Goal: Transaction & Acquisition: Purchase product/service

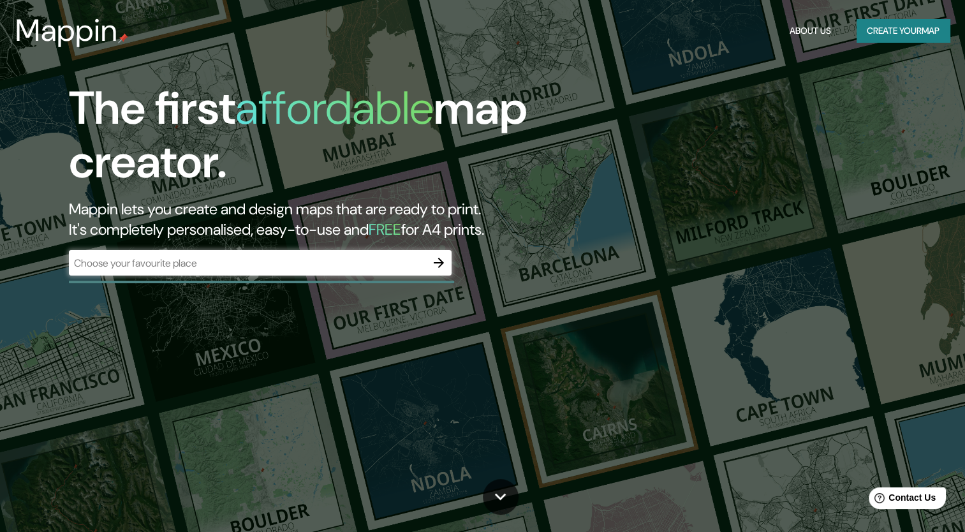
click at [377, 253] on div "​" at bounding box center [260, 263] width 383 height 26
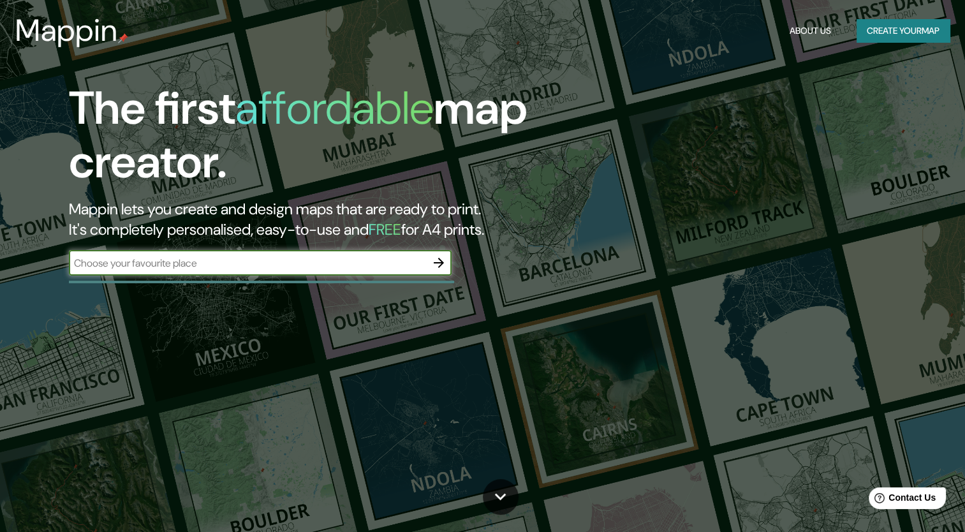
type input "L"
type input "Tabasco [GEOGRAPHIC_DATA]"
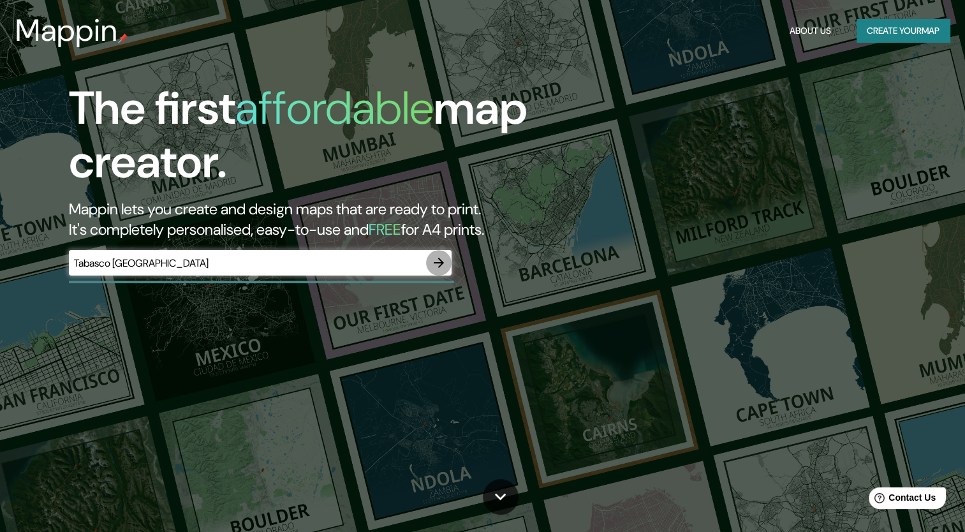
click at [444, 263] on icon "button" at bounding box center [438, 262] width 15 height 15
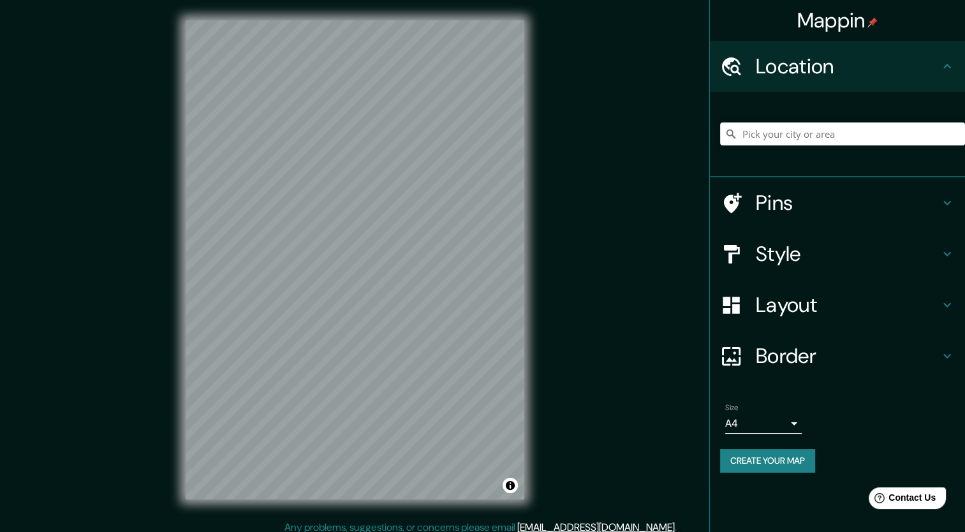
click at [813, 143] on div at bounding box center [842, 134] width 245 height 64
click at [813, 143] on input "Pick your city or area" at bounding box center [842, 133] width 245 height 23
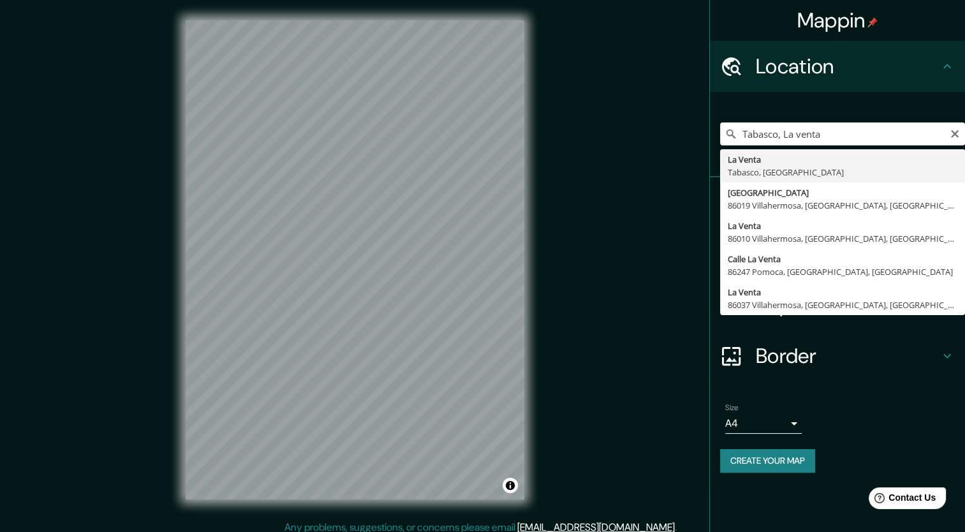
type input "La Venta, [GEOGRAPHIC_DATA], [GEOGRAPHIC_DATA]"
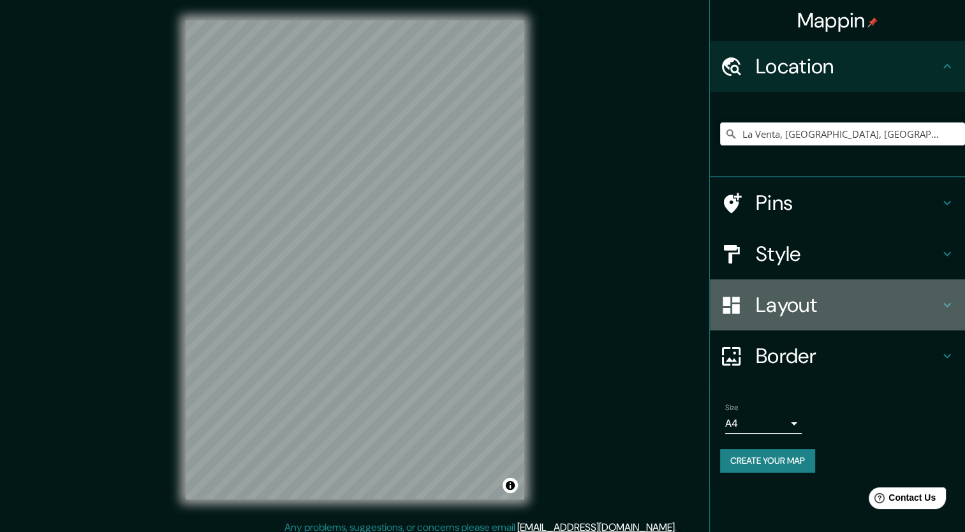
click at [834, 294] on h4 "Layout" at bounding box center [848, 305] width 184 height 26
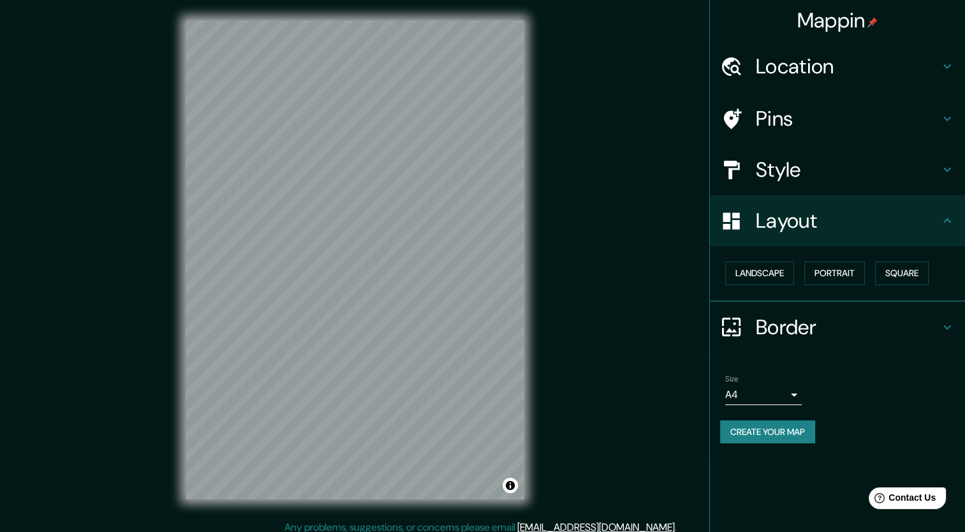
click at [832, 191] on div "Style" at bounding box center [837, 169] width 255 height 51
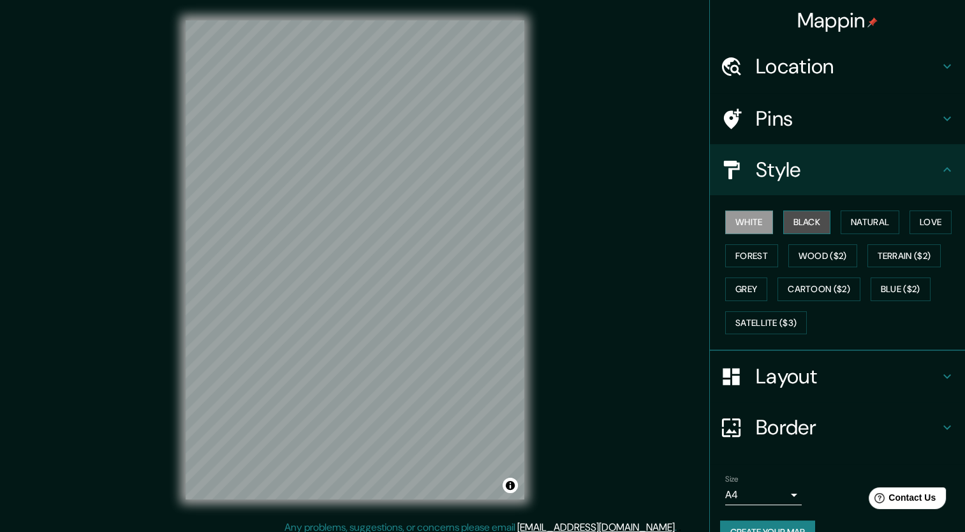
click at [813, 225] on button "Black" at bounding box center [807, 222] width 48 height 24
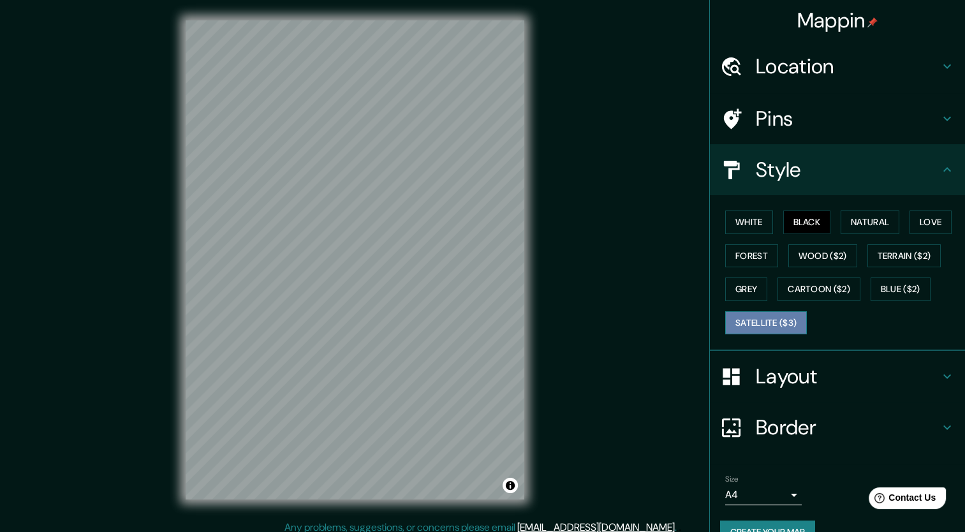
click at [763, 322] on button "Satellite ($3)" at bounding box center [766, 323] width 82 height 24
click at [888, 281] on button "Blue ($2)" at bounding box center [901, 289] width 60 height 24
click at [837, 274] on div "White Black Natural Love Forest Wood ($2) Terrain ($2) Grey Cartoon ($2) Blue (…" at bounding box center [842, 272] width 245 height 134
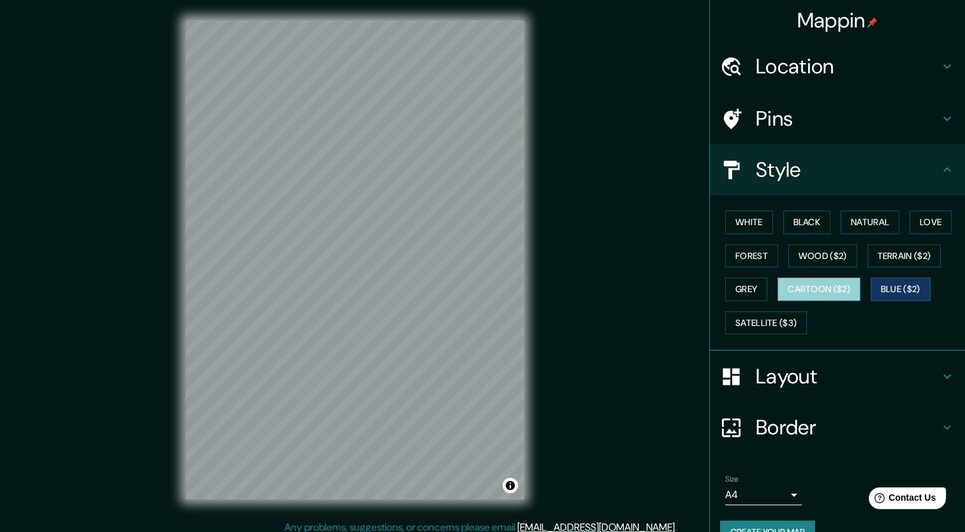
click at [819, 282] on button "Cartoon ($2)" at bounding box center [819, 289] width 83 height 24
click at [815, 256] on button "Wood ($2)" at bounding box center [822, 256] width 69 height 24
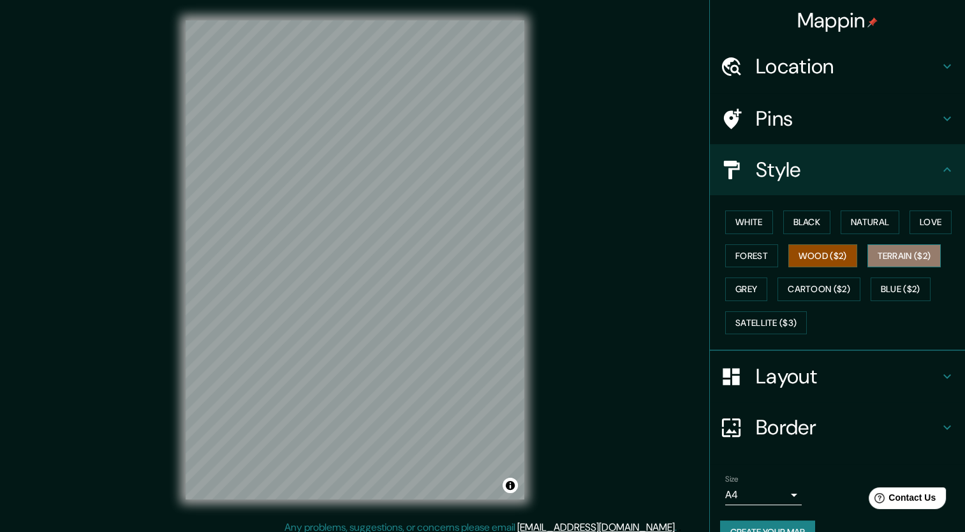
click at [876, 254] on button "Terrain ($2)" at bounding box center [904, 256] width 74 height 24
drag, startPoint x: 769, startPoint y: 249, endPoint x: 753, endPoint y: 251, distance: 16.7
click at [753, 251] on div "White Black Natural Love Forest Wood ($2) Terrain ($2) Grey Cartoon ($2) Blue (…" at bounding box center [842, 272] width 245 height 134
click at [753, 251] on button "Forest" at bounding box center [751, 256] width 53 height 24
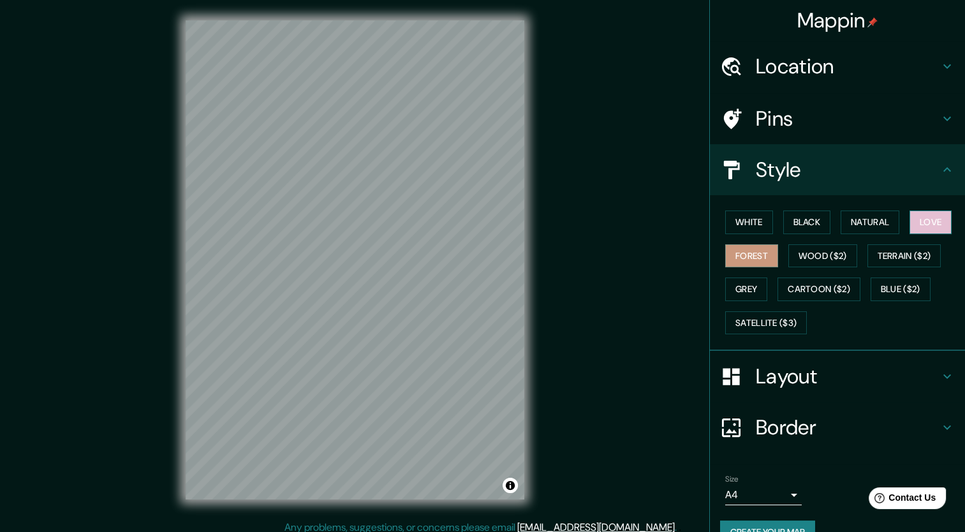
click at [920, 213] on button "Love" at bounding box center [931, 222] width 42 height 24
click at [883, 209] on div "White Black Natural Love Forest Wood ($2) Terrain ($2) Grey Cartoon ($2) Blue (…" at bounding box center [842, 272] width 245 height 134
click at [855, 223] on button "Natural" at bounding box center [870, 222] width 59 height 24
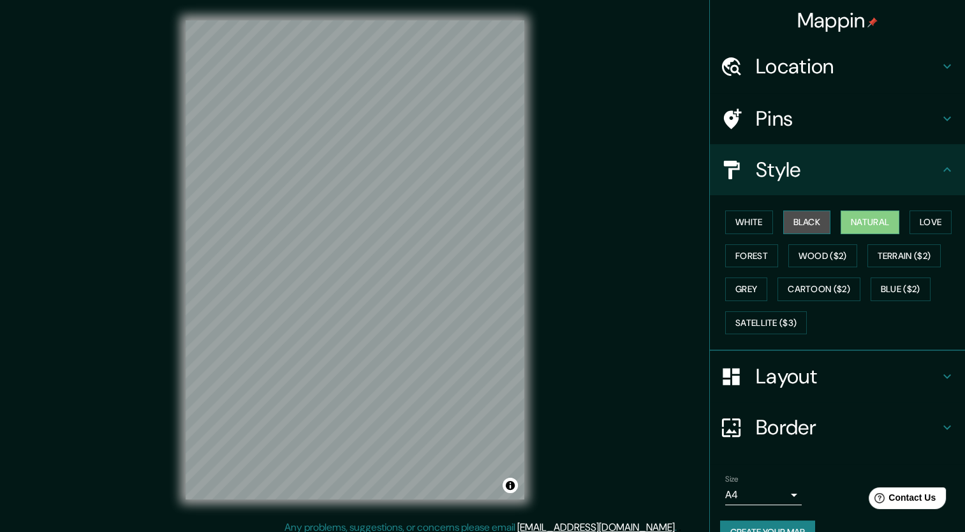
click at [822, 219] on button "Black" at bounding box center [807, 222] width 48 height 24
click at [765, 214] on div "White Black Natural Love Forest Wood ($2) Terrain ($2) Grey Cartoon ($2) Blue (…" at bounding box center [842, 272] width 245 height 134
click at [758, 222] on button "White" at bounding box center [749, 222] width 48 height 24
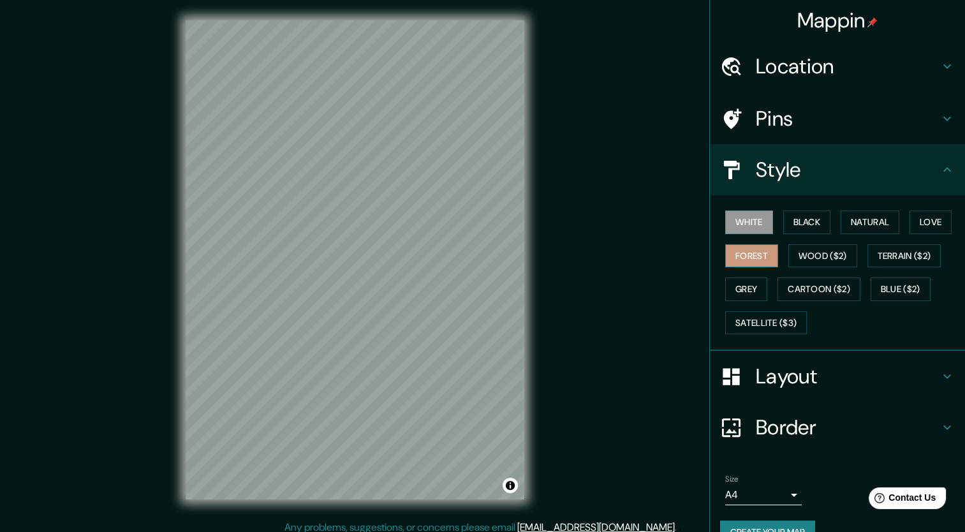
click at [758, 249] on button "Forest" at bounding box center [751, 256] width 53 height 24
click at [760, 358] on div "Layout" at bounding box center [837, 376] width 255 height 51
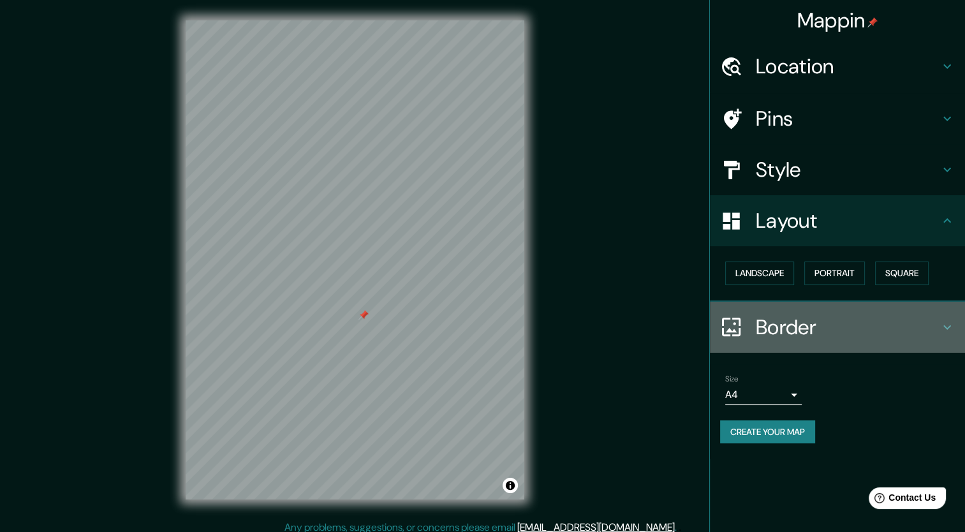
click at [778, 346] on div "Border" at bounding box center [837, 327] width 255 height 51
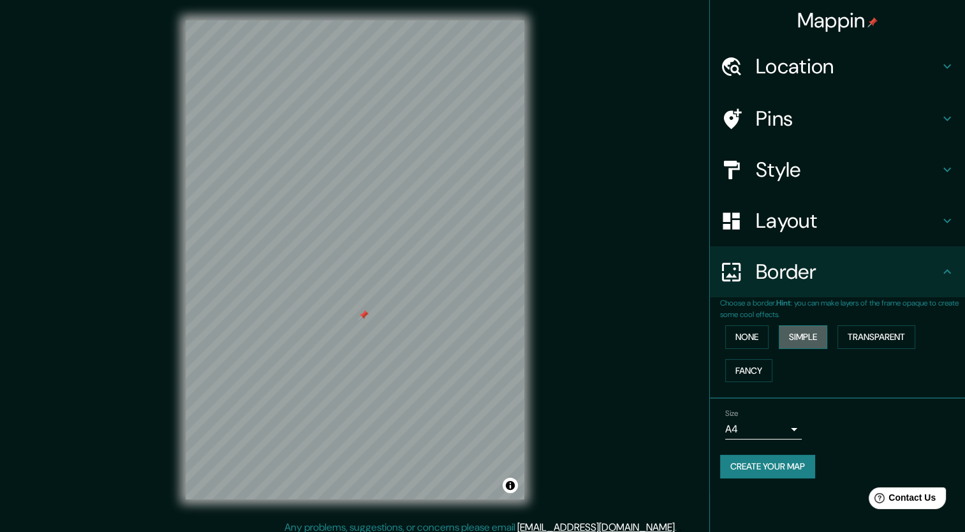
click at [808, 338] on button "Simple" at bounding box center [803, 337] width 48 height 24
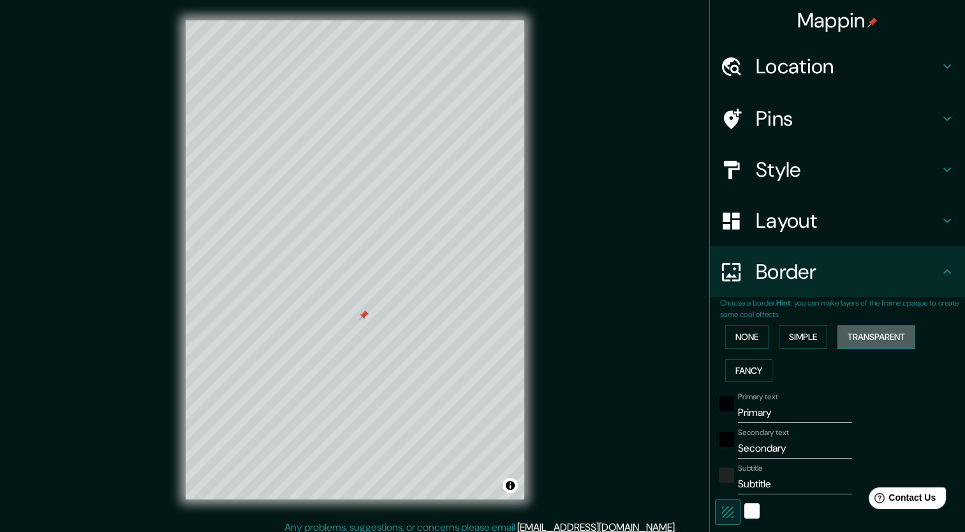
click at [842, 330] on button "Transparent" at bounding box center [876, 337] width 78 height 24
